Goal: Task Accomplishment & Management: Manage account settings

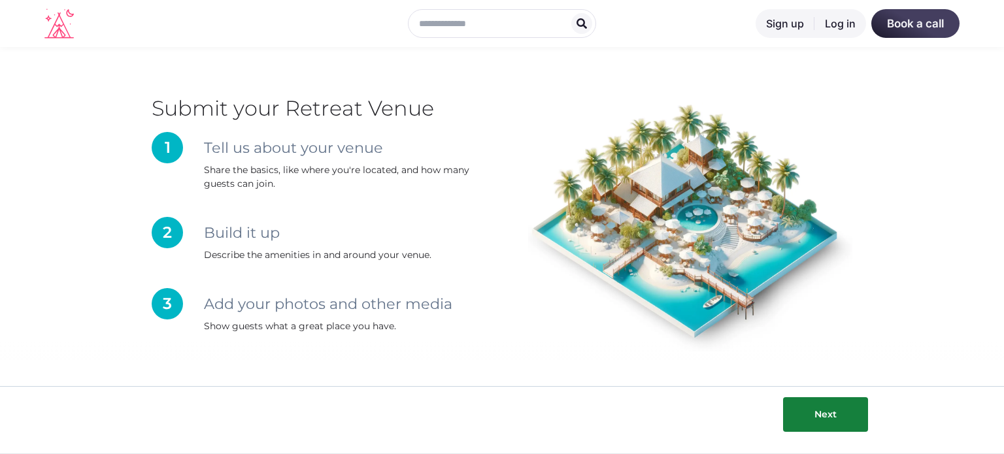
click at [851, 24] on link "Log in" at bounding box center [841, 23] width 52 height 29
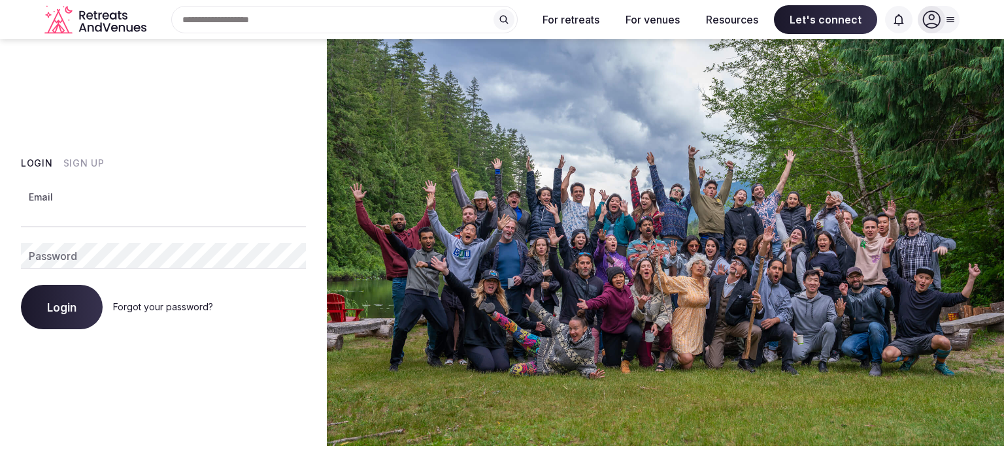
click at [161, 212] on input "Email" at bounding box center [163, 214] width 285 height 26
type input "**********"
click at [69, 298] on button "Login" at bounding box center [62, 307] width 82 height 44
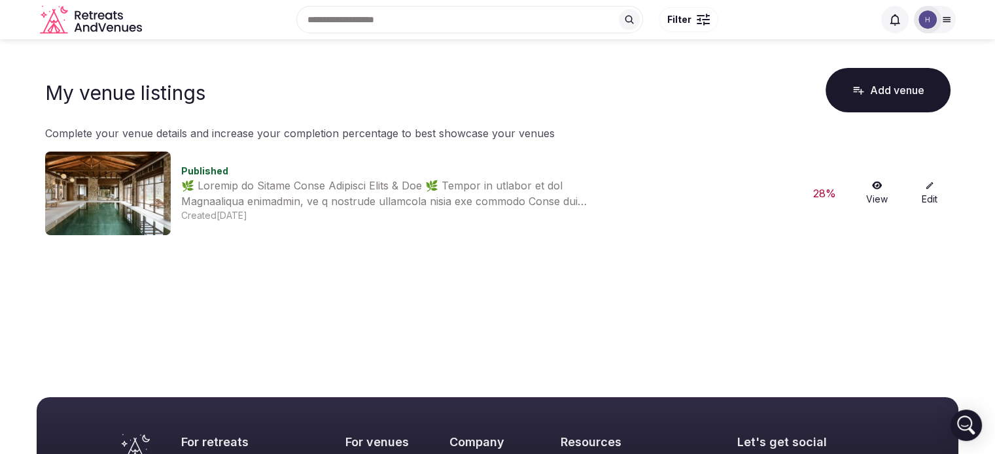
click at [872, 185] on icon at bounding box center [877, 185] width 10 height 9
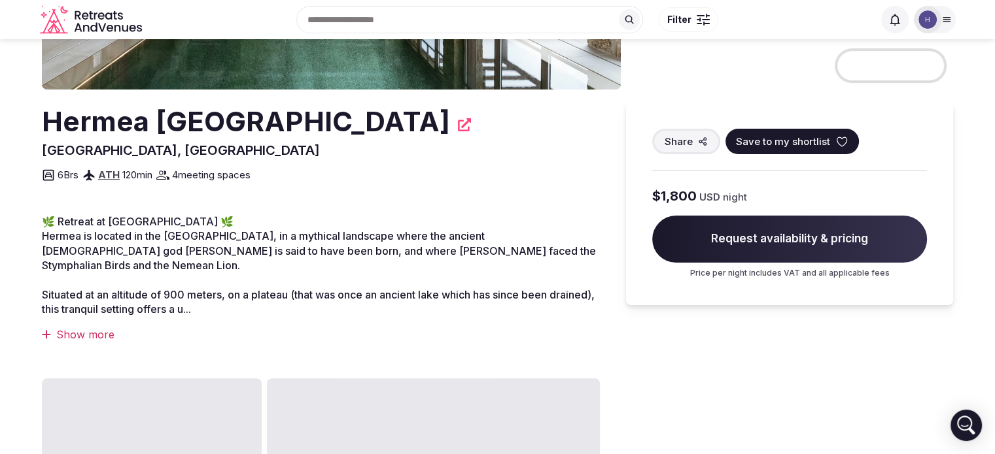
scroll to position [262, 0]
